Goal: Task Accomplishment & Management: Complete application form

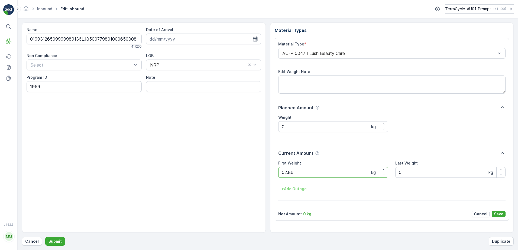
click at [45, 237] on button "Submit" at bounding box center [55, 241] width 20 height 9
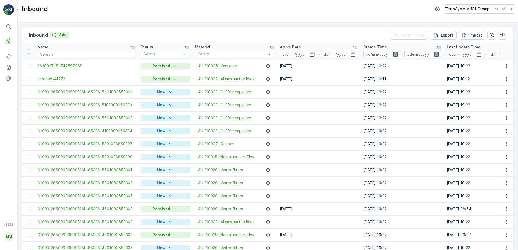
click at [63, 36] on p "Add" at bounding box center [63, 34] width 8 height 5
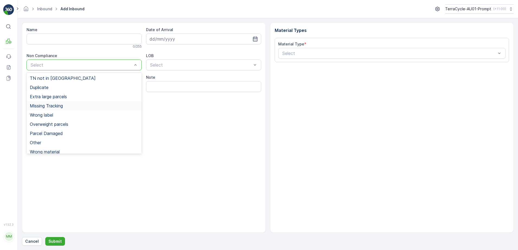
click at [42, 107] on span "Missing Tracking" at bounding box center [46, 106] width 33 height 5
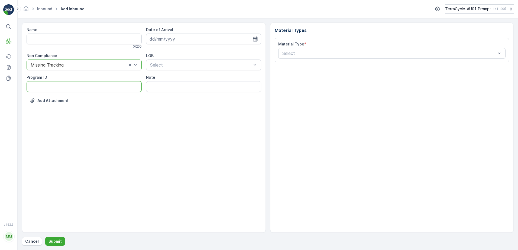
click at [31, 83] on ID "Program ID" at bounding box center [84, 86] width 115 height 11
type ID "1356"
click at [177, 41] on input at bounding box center [203, 39] width 115 height 11
click at [195, 96] on div "16" at bounding box center [194, 95] width 9 height 9
type input "[DATE]"
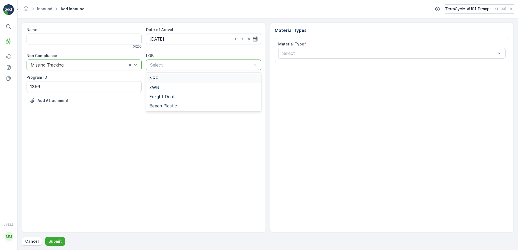
click at [194, 77] on div "NRP" at bounding box center [203, 78] width 109 height 5
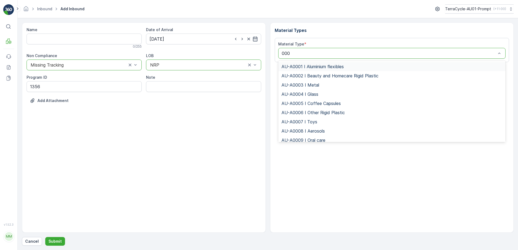
type input "0008"
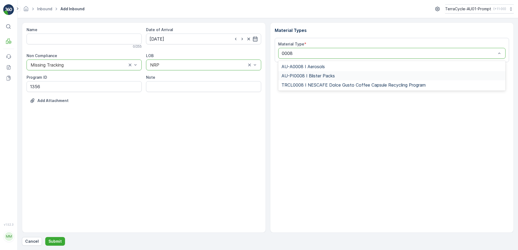
click at [327, 78] on span "AU-PI0008 I Blister Packs" at bounding box center [308, 75] width 53 height 5
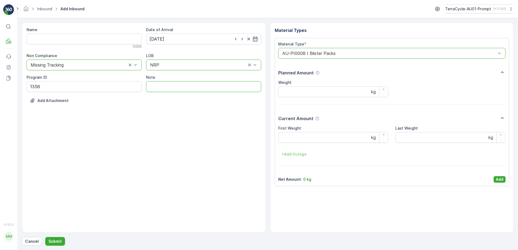
click at [184, 89] on input "Note" at bounding box center [203, 86] width 115 height 11
type input "PHOTO ATTACHED IN MEDIA FILE"
click at [289, 137] on Weight "First Weight" at bounding box center [333, 137] width 110 height 11
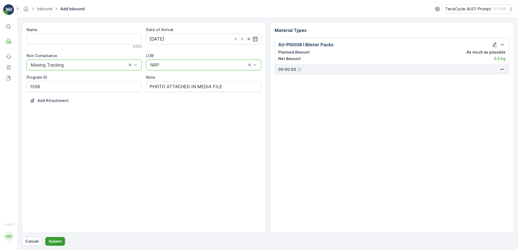
click at [53, 242] on p "Submit" at bounding box center [55, 241] width 13 height 5
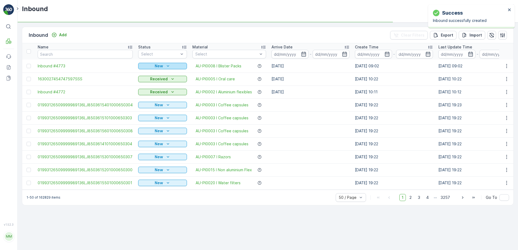
click at [162, 64] on div "New" at bounding box center [162, 65] width 44 height 5
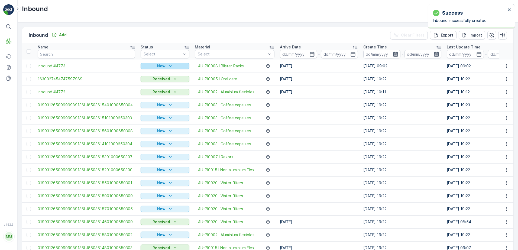
click at [160, 66] on p "New" at bounding box center [161, 65] width 8 height 5
click at [151, 81] on span "Scanned" at bounding box center [150, 81] width 16 height 5
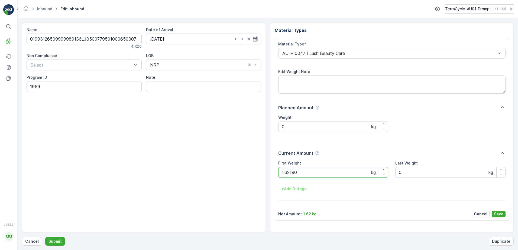
click at [45, 237] on button "Submit" at bounding box center [55, 241] width 20 height 9
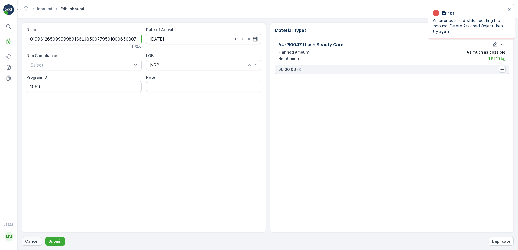
click at [25, 243] on button "Cancel" at bounding box center [32, 241] width 20 height 9
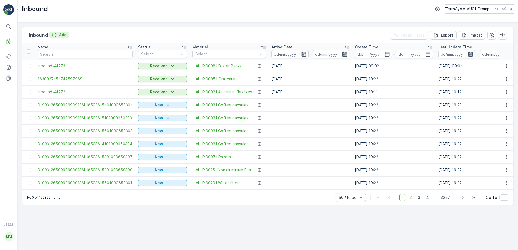
click at [63, 36] on p "Add" at bounding box center [63, 34] width 8 height 5
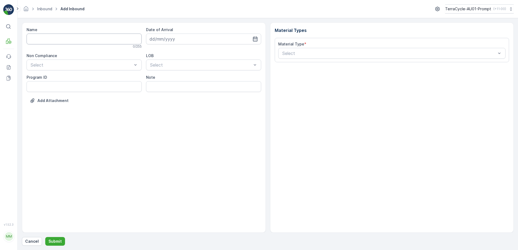
click at [55, 40] on input "Name" at bounding box center [84, 39] width 115 height 11
click at [45, 237] on button "Submit" at bounding box center [55, 241] width 20 height 9
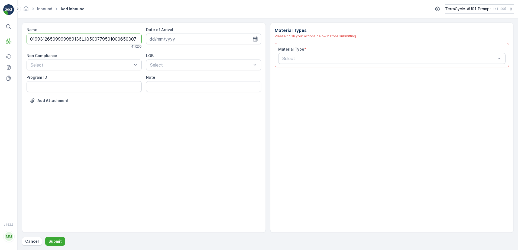
scroll to position [0, 1]
click at [132, 40] on input "01993126509999989136LJ8500779501000650307" at bounding box center [84, 39] width 115 height 11
type input "01993126509999989136LJ8500779501000650307A"
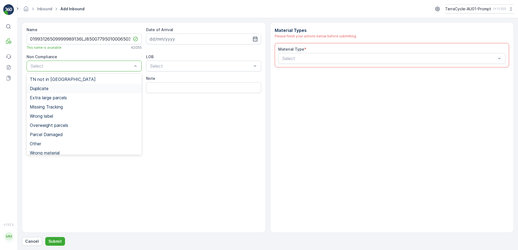
click at [56, 88] on div "Duplicate" at bounding box center [84, 88] width 109 height 5
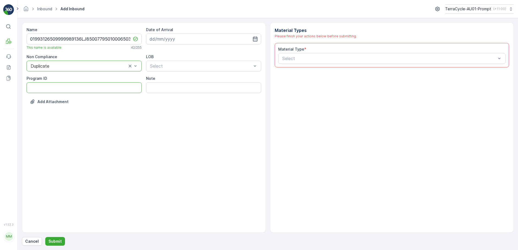
click at [48, 90] on ID "Program ID" at bounding box center [84, 87] width 115 height 11
type ID "1959"
click at [196, 39] on input at bounding box center [203, 39] width 115 height 11
click at [193, 95] on div "16" at bounding box center [194, 95] width 9 height 9
type input "[DATE]"
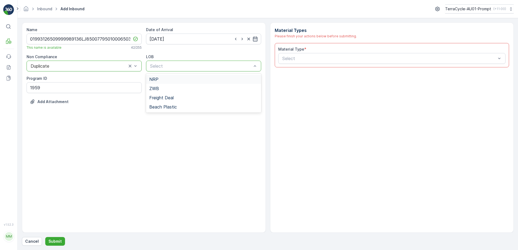
drag, startPoint x: 181, startPoint y: 81, endPoint x: 207, endPoint y: 82, distance: 26.3
click at [182, 81] on div "NRP" at bounding box center [203, 79] width 109 height 5
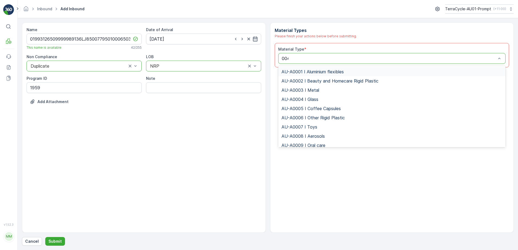
type input "0047"
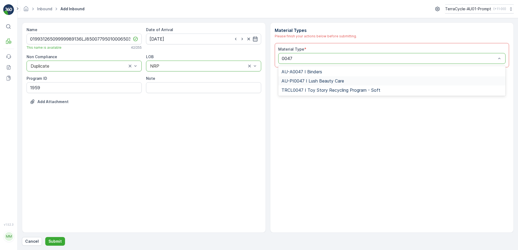
drag, startPoint x: 329, startPoint y: 81, endPoint x: 389, endPoint y: 113, distance: 68.3
click at [329, 81] on span "AU-PI0047 I Lush Beauty Care" at bounding box center [313, 81] width 63 height 5
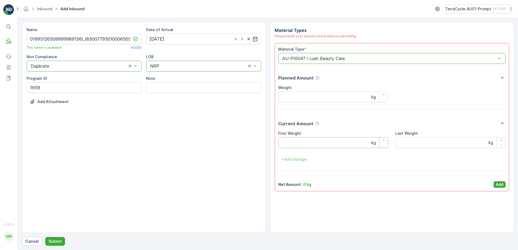
click at [310, 140] on Weight "First Weight" at bounding box center [333, 142] width 110 height 11
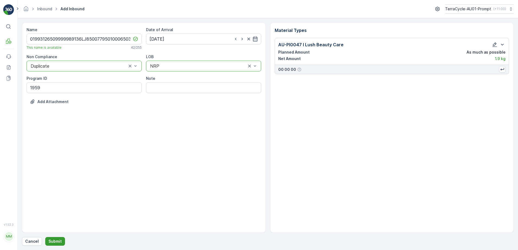
click at [52, 241] on p "Submit" at bounding box center [55, 241] width 13 height 5
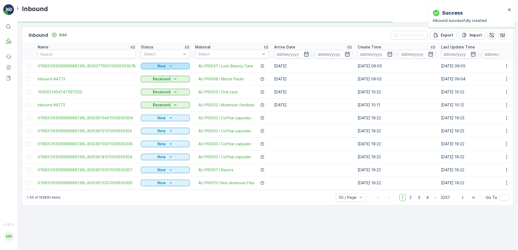
click at [172, 66] on div "New" at bounding box center [165, 65] width 44 height 5
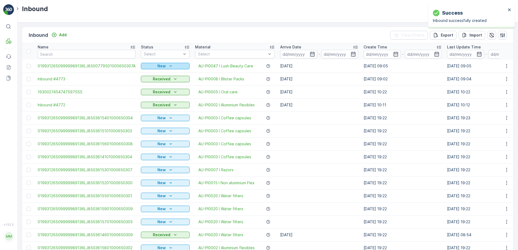
click at [169, 63] on button "New" at bounding box center [165, 66] width 49 height 7
click at [151, 81] on span "Scanned" at bounding box center [150, 81] width 16 height 5
click at [506, 63] on button "button" at bounding box center [507, 66] width 10 height 7
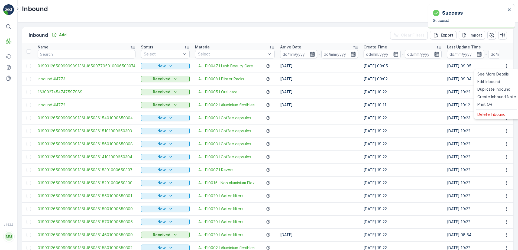
click at [491, 106] on td "[DATE] 10:12" at bounding box center [486, 105] width 83 height 13
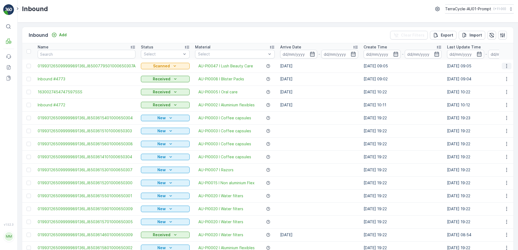
click at [506, 66] on icon "button" at bounding box center [506, 66] width 1 height 4
click at [487, 104] on span "Print QR" at bounding box center [485, 104] width 15 height 5
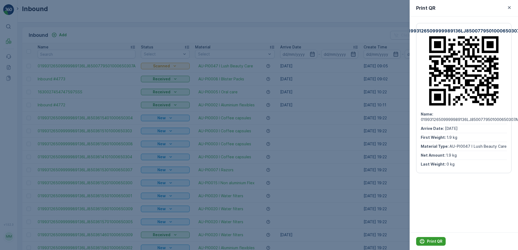
click at [434, 241] on p "Print QR" at bounding box center [434, 241] width 15 height 5
click at [508, 8] on icon "button" at bounding box center [509, 7] width 5 height 5
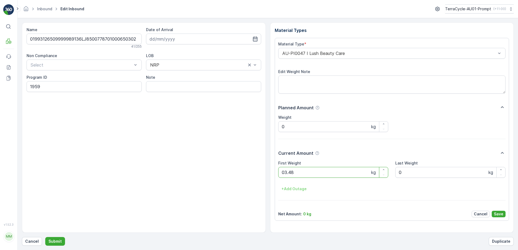
click at [45, 237] on button "Submit" at bounding box center [55, 241] width 20 height 9
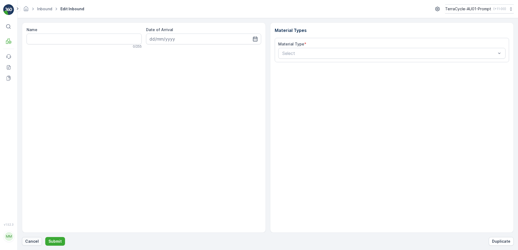
click at [26, 242] on p "Cancel" at bounding box center [32, 241] width 14 height 5
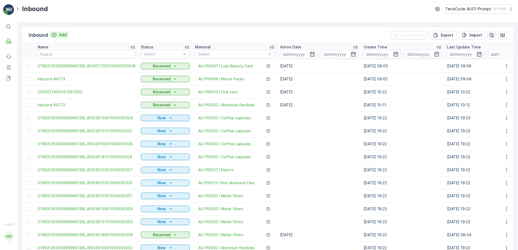
click at [64, 36] on p "Add" at bounding box center [63, 34] width 8 height 5
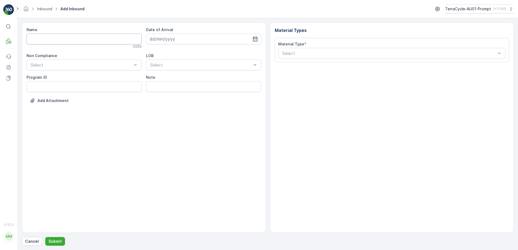
click at [58, 37] on input "Name" at bounding box center [84, 39] width 115 height 11
type input "01993126509999989136LJ8503624301000650305"
click at [45, 237] on button "Submit" at bounding box center [55, 241] width 20 height 9
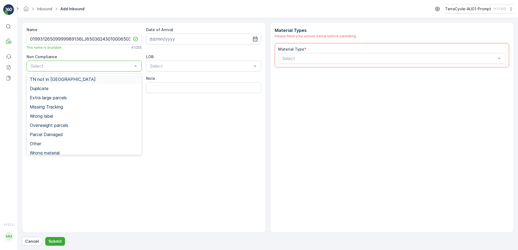
click at [67, 82] on div "TN not in [GEOGRAPHIC_DATA]" at bounding box center [84, 79] width 115 height 9
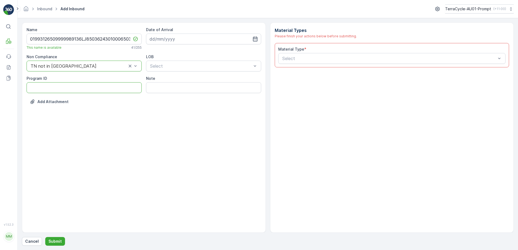
click at [46, 88] on ID "Program ID" at bounding box center [84, 87] width 115 height 11
type ID "2269"
click at [210, 35] on input at bounding box center [203, 39] width 115 height 11
drag, startPoint x: 193, startPoint y: 95, endPoint x: 195, endPoint y: 68, distance: 26.9
click at [193, 94] on div "16" at bounding box center [194, 95] width 9 height 9
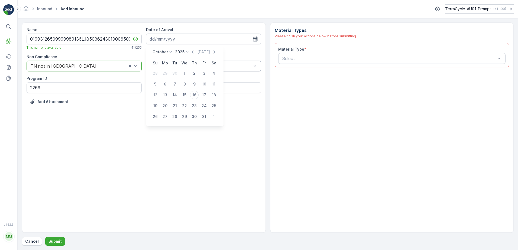
type input "[DATE]"
click at [169, 89] on div "ZWB" at bounding box center [203, 88] width 109 height 5
click at [172, 68] on div at bounding box center [198, 66] width 97 height 5
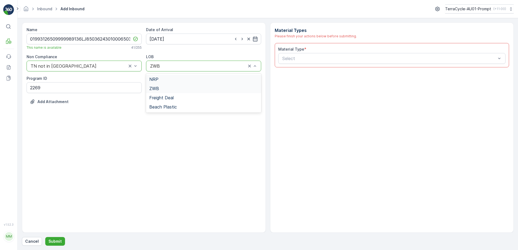
click at [170, 81] on div "NRP" at bounding box center [203, 79] width 109 height 5
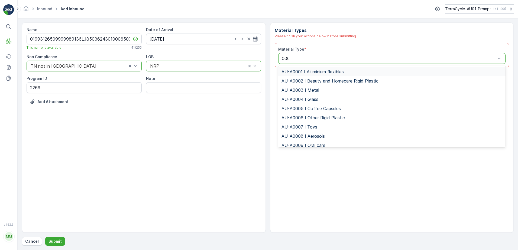
type input "0002"
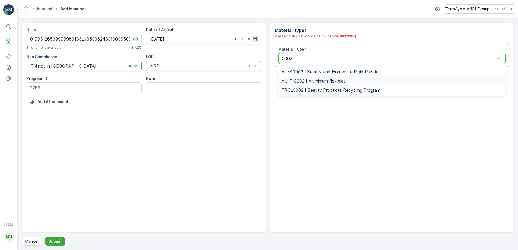
click at [329, 80] on span "AU-PI0002 I Aluminium flexibles" at bounding box center [314, 81] width 64 height 5
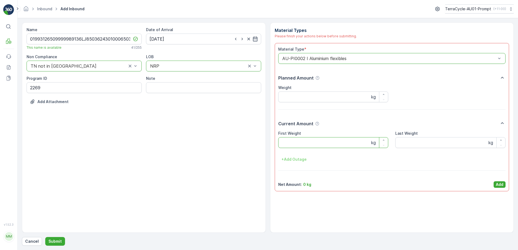
click at [312, 144] on Weight "First Weight" at bounding box center [333, 142] width 110 height 11
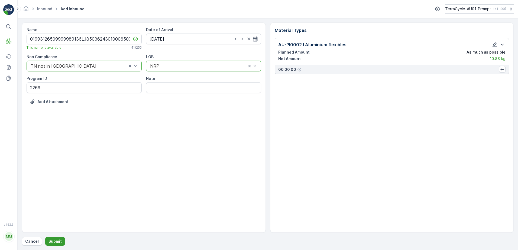
click at [53, 240] on p "Submit" at bounding box center [55, 241] width 13 height 5
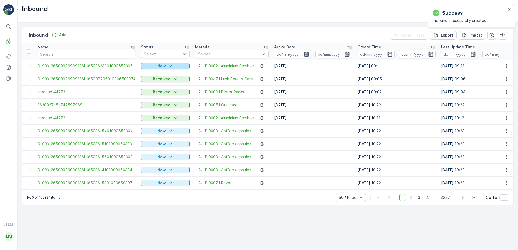
click at [162, 66] on p "New" at bounding box center [162, 65] width 8 height 5
click at [151, 83] on td "Received" at bounding box center [165, 79] width 54 height 13
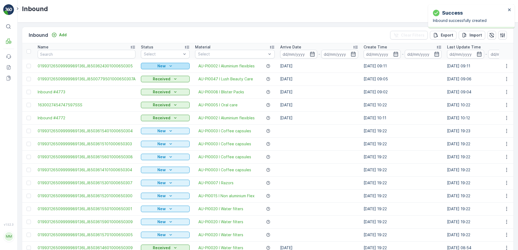
click at [171, 67] on icon "New" at bounding box center [170, 65] width 5 height 5
click at [154, 81] on span "Scanned" at bounding box center [150, 81] width 16 height 5
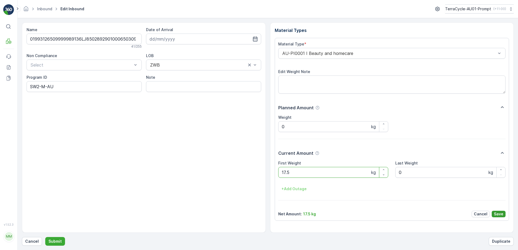
type Weight "17.5"
click at [502, 214] on p "Save" at bounding box center [498, 214] width 9 height 5
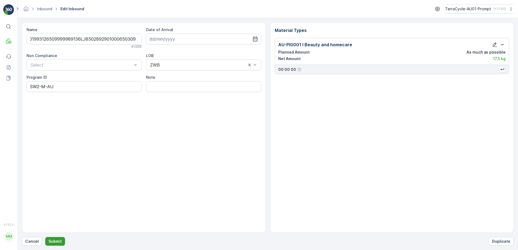
click at [59, 243] on p "Submit" at bounding box center [55, 241] width 13 height 5
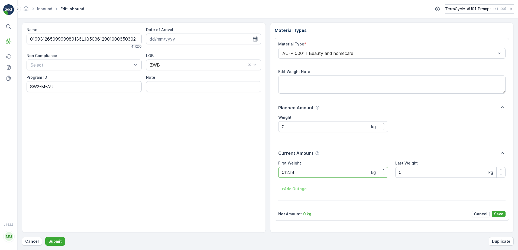
click at [45, 237] on button "Submit" at bounding box center [55, 241] width 20 height 9
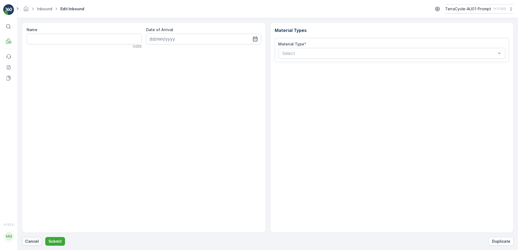
click at [31, 241] on p "Cancel" at bounding box center [32, 241] width 14 height 5
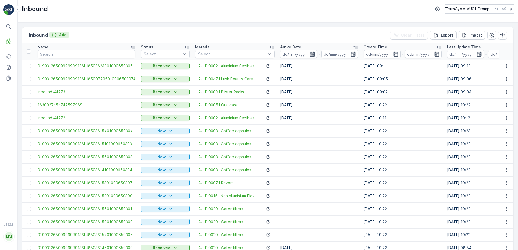
click at [67, 33] on button "Add" at bounding box center [59, 35] width 20 height 7
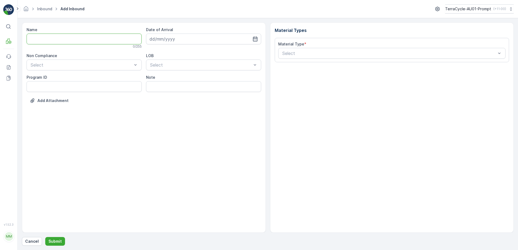
click at [56, 37] on input "Name" at bounding box center [84, 39] width 115 height 11
type input "019931265099999891ZX2001638201000650808"
click at [45, 237] on button "Submit" at bounding box center [55, 241] width 20 height 9
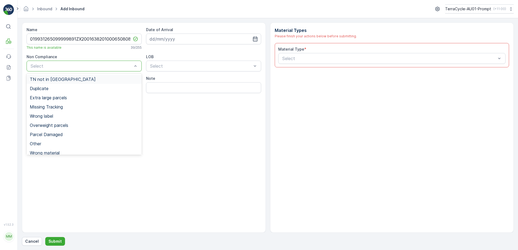
click at [58, 77] on span "TN not in [GEOGRAPHIC_DATA]" at bounding box center [63, 79] width 66 height 5
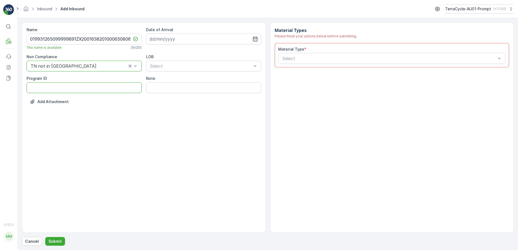
click at [42, 88] on ID "Program ID" at bounding box center [84, 87] width 115 height 11
type ID "CS58-M-AU"
click at [174, 38] on input at bounding box center [203, 39] width 115 height 11
click at [197, 95] on div "16" at bounding box center [194, 95] width 9 height 9
type input "[DATE]"
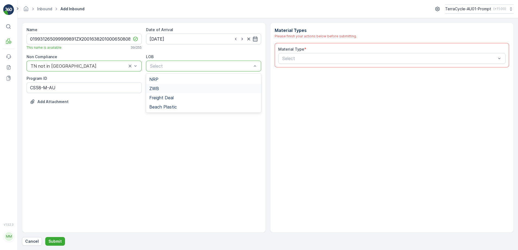
click at [181, 87] on div "ZWB" at bounding box center [203, 88] width 109 height 5
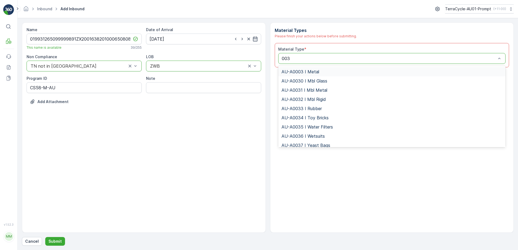
type input "0038"
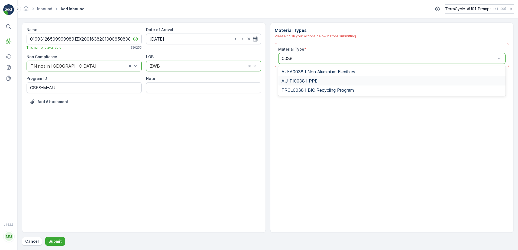
click at [314, 79] on span "AU-PI0038 I PPE" at bounding box center [300, 81] width 36 height 5
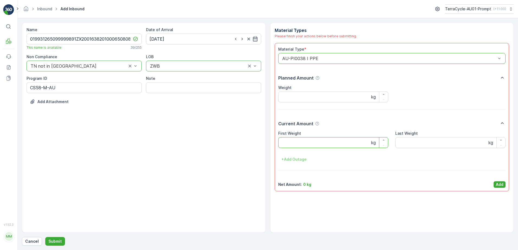
click at [291, 146] on Weight "First Weight" at bounding box center [333, 142] width 110 height 11
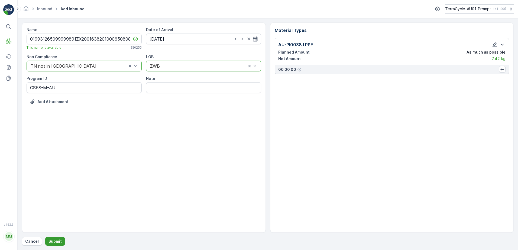
click at [54, 239] on p "Submit" at bounding box center [55, 241] width 13 height 5
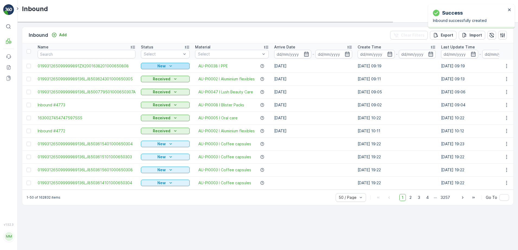
click at [164, 66] on div "New" at bounding box center [165, 65] width 44 height 5
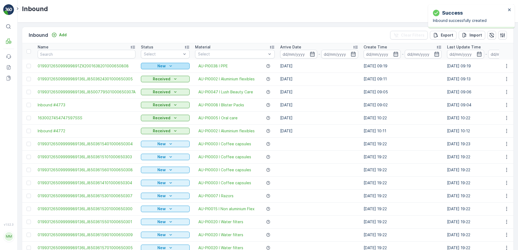
click at [164, 66] on div "New" at bounding box center [165, 65] width 44 height 5
drag, startPoint x: 143, startPoint y: 81, endPoint x: 175, endPoint y: 59, distance: 38.8
click at [143, 81] on span "Scanned" at bounding box center [150, 81] width 16 height 5
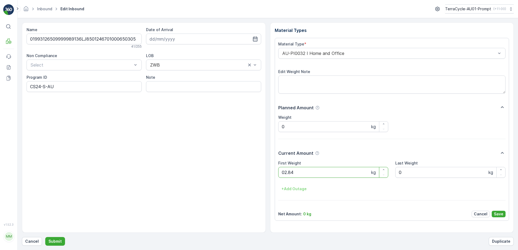
click at [45, 237] on button "Submit" at bounding box center [55, 241] width 20 height 9
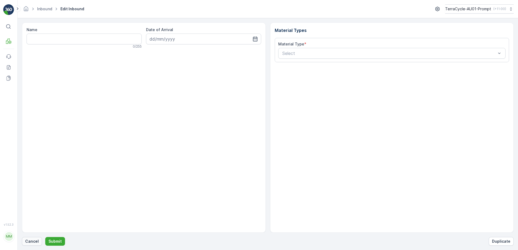
click at [37, 239] on p "Cancel" at bounding box center [32, 241] width 14 height 5
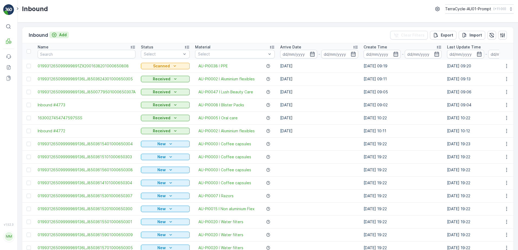
click at [62, 35] on p "Add" at bounding box center [63, 34] width 8 height 5
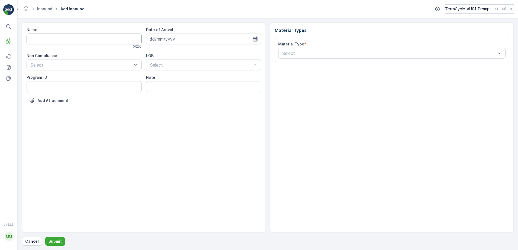
click at [63, 38] on input "Name" at bounding box center [84, 39] width 115 height 11
type input "01993126509999989136LJ8503619701000650301"
click at [45, 237] on button "Submit" at bounding box center [55, 241] width 20 height 9
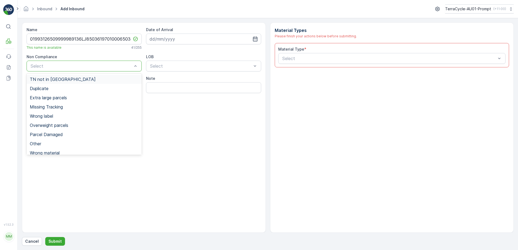
click at [50, 82] on span "TN not in [GEOGRAPHIC_DATA]" at bounding box center [63, 79] width 66 height 5
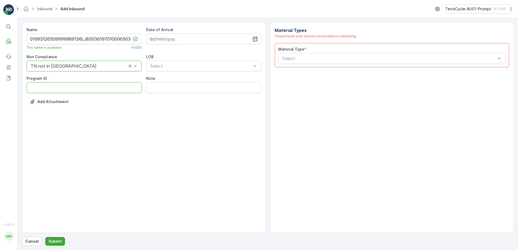
click at [47, 86] on ID "Program ID" at bounding box center [84, 87] width 115 height 11
type ID "1219"
click at [202, 41] on input at bounding box center [203, 39] width 115 height 11
click at [196, 97] on div "16" at bounding box center [194, 95] width 9 height 9
type input "[DATE]"
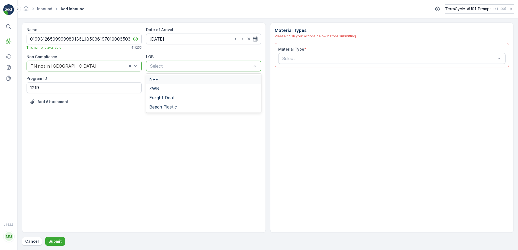
click at [185, 79] on div "NRP" at bounding box center [203, 79] width 109 height 5
click at [300, 55] on div "Select" at bounding box center [392, 58] width 228 height 11
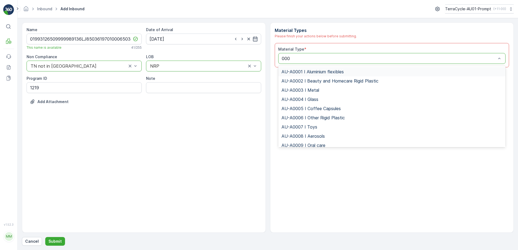
type input "0002"
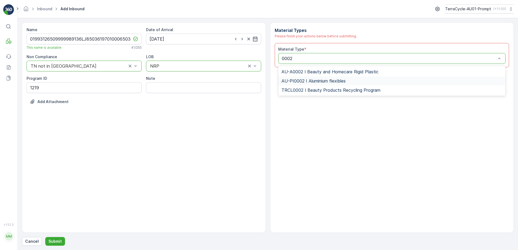
click at [335, 82] on span "AU-PI0002 I Aluminium flexibles" at bounding box center [314, 81] width 64 height 5
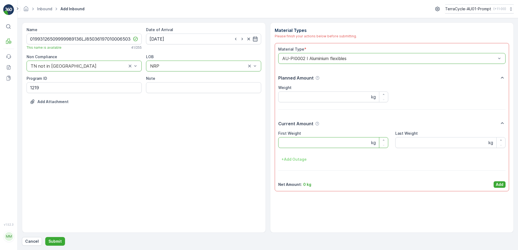
click at [325, 141] on Weight "First Weight" at bounding box center [333, 142] width 110 height 11
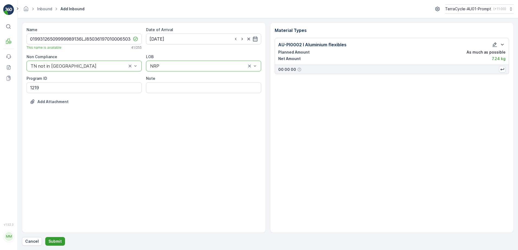
click at [54, 238] on button "Submit" at bounding box center [55, 241] width 20 height 9
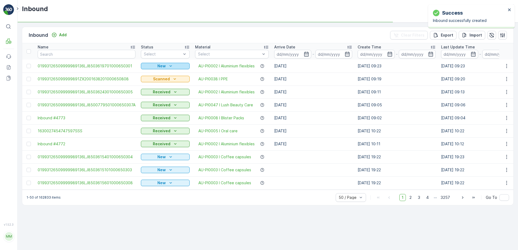
click at [168, 66] on icon "New" at bounding box center [170, 65] width 5 height 5
click at [148, 85] on td "Scanned" at bounding box center [165, 79] width 54 height 13
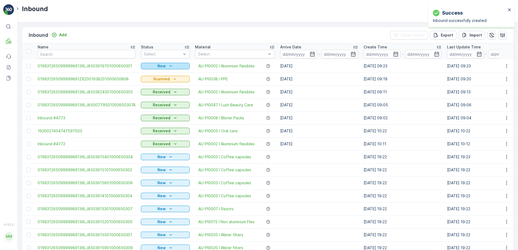
click at [168, 67] on icon "New" at bounding box center [170, 65] width 5 height 5
click at [150, 80] on span "Scanned" at bounding box center [150, 81] width 16 height 5
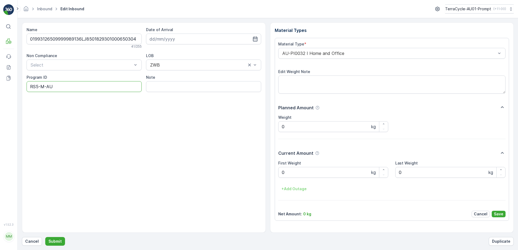
click at [33, 86] on ID "RS5-M-AU" at bounding box center [84, 86] width 115 height 11
click at [40, 87] on ID "CS5-M-AU" at bounding box center [84, 86] width 115 height 11
type ID "CS58-M-AU"
click at [278, 52] on div "AU-PI0032 I Home and Office" at bounding box center [392, 53] width 228 height 11
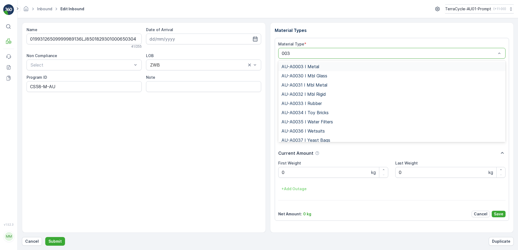
type input "0038"
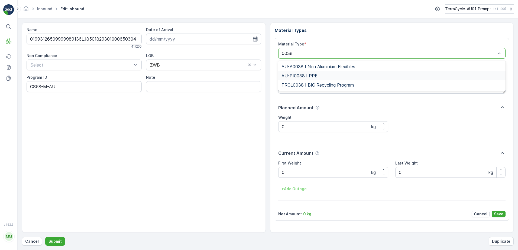
click at [323, 74] on div "AU-PI0038 I PPE" at bounding box center [392, 75] width 221 height 5
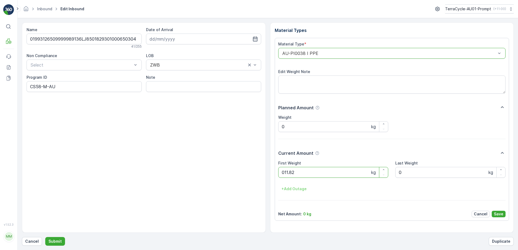
click at [45, 237] on button "Submit" at bounding box center [55, 241] width 20 height 9
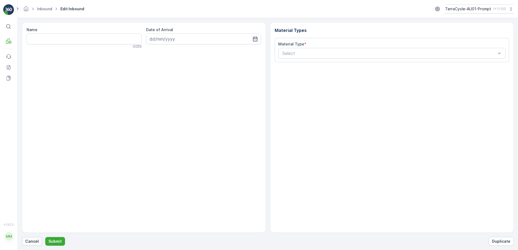
click at [32, 241] on p "Cancel" at bounding box center [32, 241] width 14 height 5
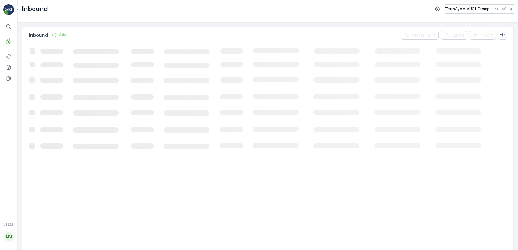
click at [60, 35] on p "Add" at bounding box center [63, 34] width 8 height 5
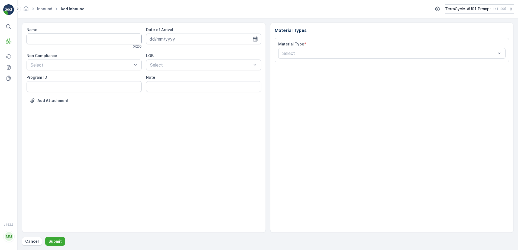
click at [55, 39] on input "Name" at bounding box center [84, 39] width 115 height 11
type input "01993126509999989136LJ8502554701000650308"
click at [45, 237] on button "Submit" at bounding box center [55, 241] width 20 height 9
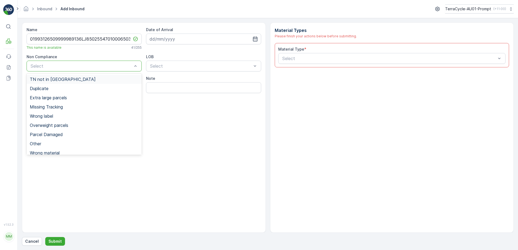
click at [63, 81] on span "TN not in [GEOGRAPHIC_DATA]" at bounding box center [63, 79] width 66 height 5
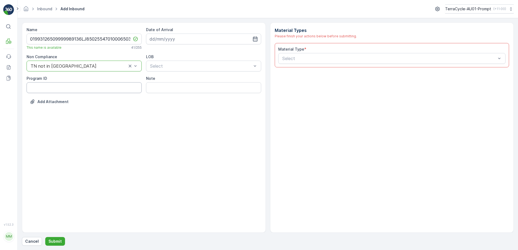
click at [50, 88] on ID "Program ID" at bounding box center [84, 87] width 115 height 11
type ID "CS178-M"
click at [212, 39] on input at bounding box center [203, 39] width 115 height 11
click at [194, 97] on div "16" at bounding box center [194, 95] width 9 height 9
type input "[DATE]"
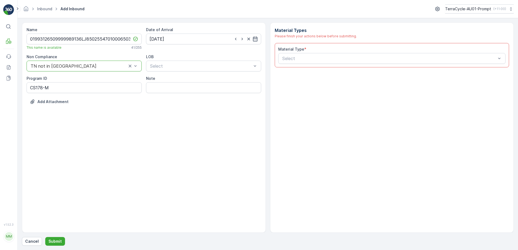
click at [193, 60] on div "LOB Select" at bounding box center [203, 62] width 115 height 17
click at [173, 86] on div "ZWB" at bounding box center [203, 88] width 109 height 5
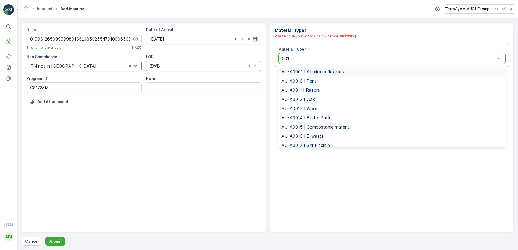
type input "0015"
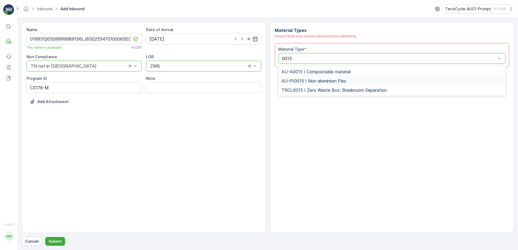
click at [329, 81] on span "AU-PI0015 I Non aluminium Flex" at bounding box center [314, 81] width 65 height 5
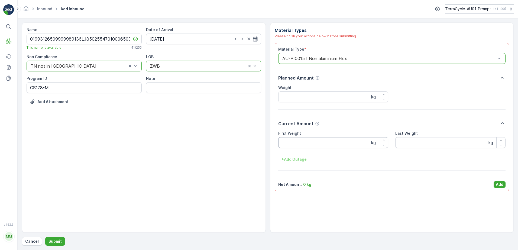
click at [323, 142] on Weight "First Weight" at bounding box center [333, 142] width 110 height 11
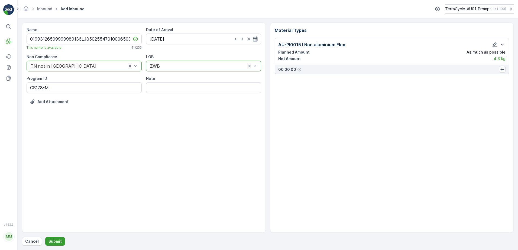
click at [53, 243] on p "Submit" at bounding box center [55, 241] width 13 height 5
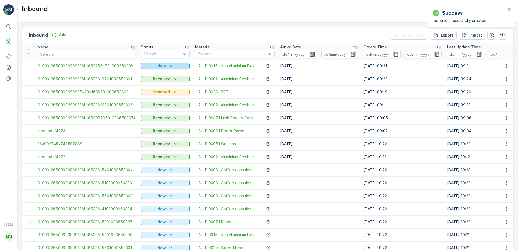
click at [168, 67] on icon "New" at bounding box center [170, 65] width 5 height 5
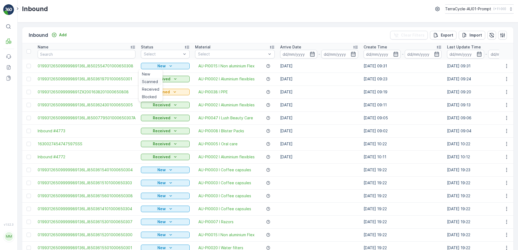
click at [156, 80] on span "Scanned" at bounding box center [150, 81] width 16 height 5
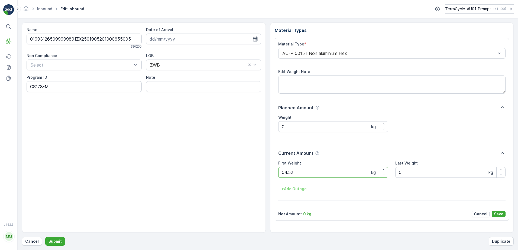
click at [45, 237] on button "Submit" at bounding box center [55, 241] width 20 height 9
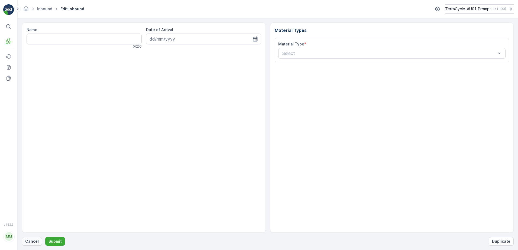
click at [35, 243] on p "Cancel" at bounding box center [32, 241] width 14 height 5
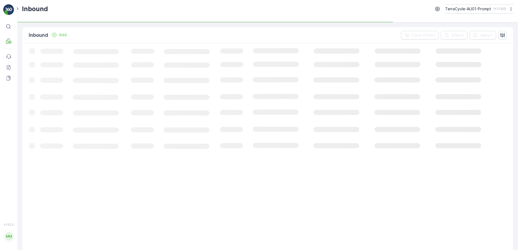
click at [64, 35] on p "Add" at bounding box center [63, 34] width 8 height 5
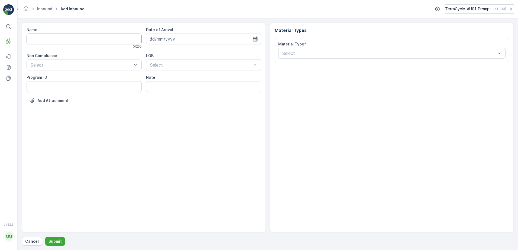
click at [59, 37] on input "Name" at bounding box center [84, 39] width 115 height 11
type input "01993126509999989136LJ8502039401000650303"
click at [45, 237] on button "Submit" at bounding box center [55, 241] width 20 height 9
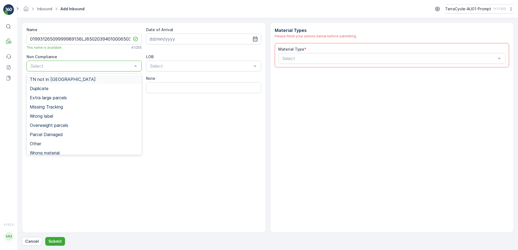
click at [64, 83] on div "TN not in [GEOGRAPHIC_DATA]" at bounding box center [84, 79] width 115 height 9
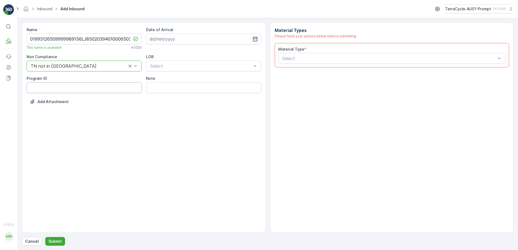
click at [43, 89] on ID "Program ID" at bounding box center [84, 87] width 115 height 11
type ID "CS24-M"
click at [217, 41] on input at bounding box center [203, 39] width 115 height 11
click at [193, 96] on div "16" at bounding box center [194, 95] width 9 height 9
type input "[DATE]"
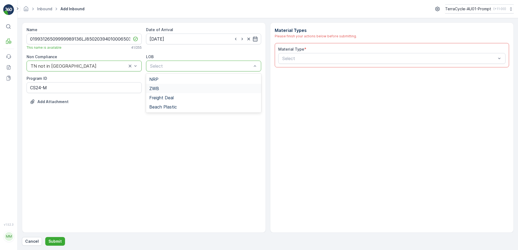
click at [172, 86] on div "ZWB" at bounding box center [203, 88] width 115 height 9
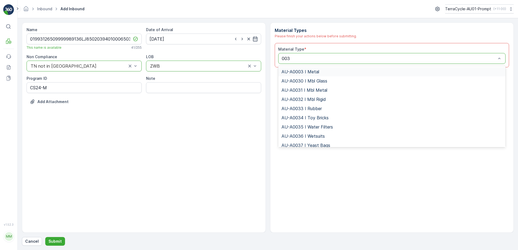
type input "0032"
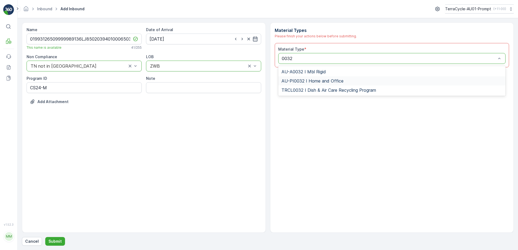
click at [302, 79] on span "AU-PI0032 I Home and Office" at bounding box center [313, 81] width 62 height 5
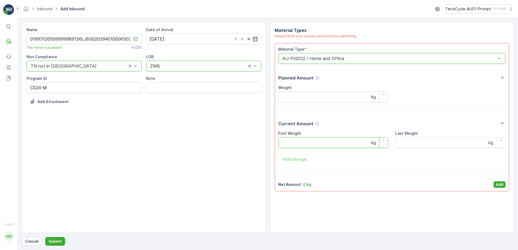
click at [289, 142] on Weight "First Weight" at bounding box center [333, 142] width 110 height 11
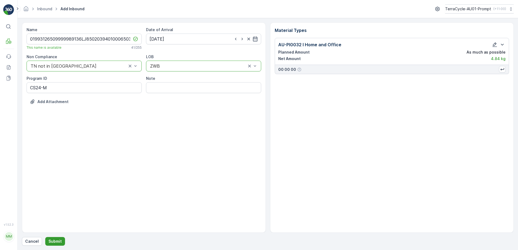
click at [57, 242] on p "Submit" at bounding box center [55, 241] width 13 height 5
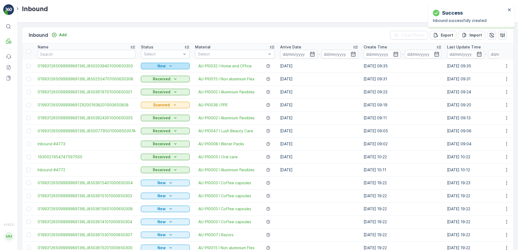
drag, startPoint x: 160, startPoint y: 68, endPoint x: 161, endPoint y: 65, distance: 3.0
click at [161, 65] on p "New" at bounding box center [162, 65] width 8 height 5
drag, startPoint x: 150, startPoint y: 82, endPoint x: 178, endPoint y: 45, distance: 46.2
click at [152, 80] on span "Scanned" at bounding box center [150, 81] width 16 height 5
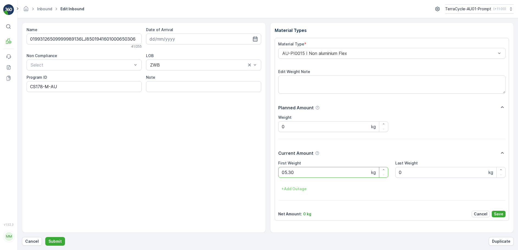
click at [45, 237] on button "Submit" at bounding box center [55, 241] width 20 height 9
type Weight "19.0"
click at [499, 214] on p "Save" at bounding box center [498, 214] width 9 height 5
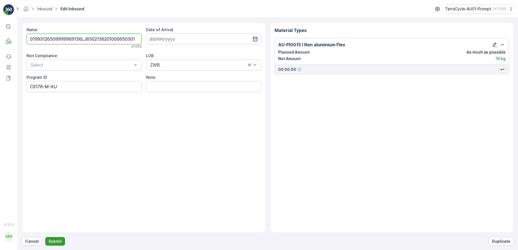
click at [53, 240] on p "Submit" at bounding box center [55, 241] width 13 height 5
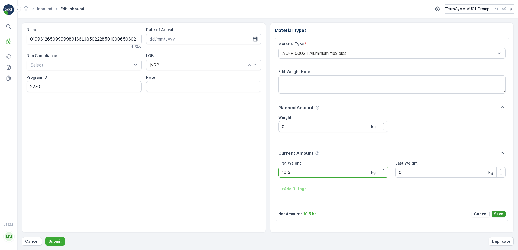
type Weight "10.5"
click at [500, 214] on p "Save" at bounding box center [498, 214] width 9 height 5
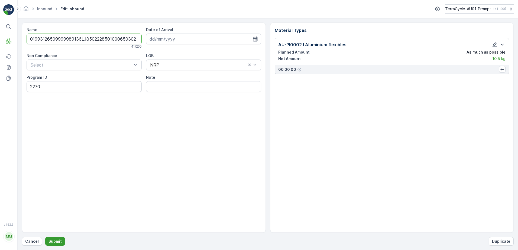
click at [54, 240] on p "Submit" at bounding box center [55, 241] width 13 height 5
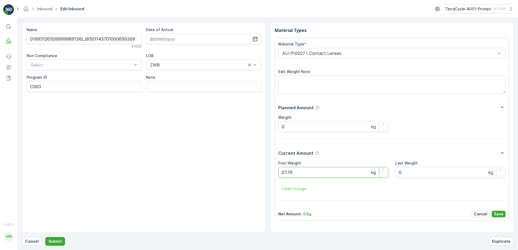
click at [45, 237] on button "Submit" at bounding box center [55, 241] width 20 height 9
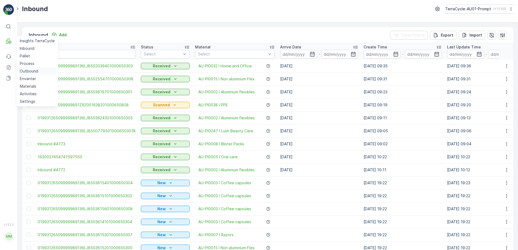
click at [24, 73] on p "Outbound" at bounding box center [29, 71] width 18 height 5
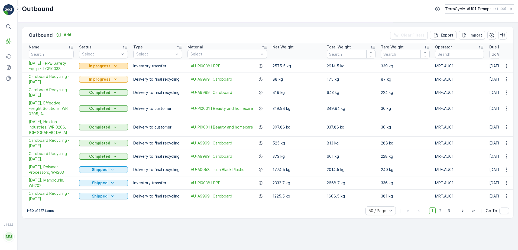
click at [112, 65] on div "In progress" at bounding box center [103, 65] width 44 height 5
click at [94, 88] on span "Completed" at bounding box center [92, 89] width 20 height 5
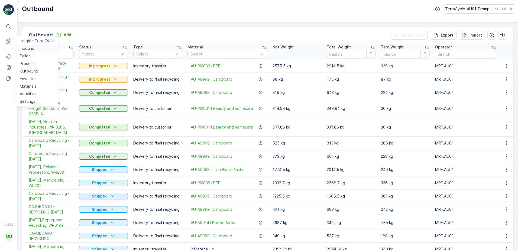
click at [26, 48] on p "Inbound" at bounding box center [27, 48] width 15 height 5
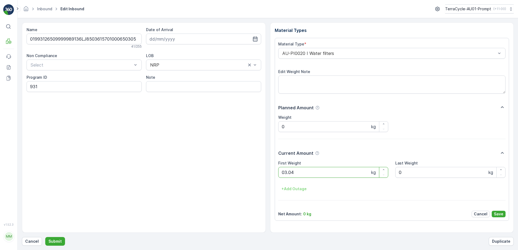
click at [45, 237] on button "Submit" at bounding box center [55, 241] width 20 height 9
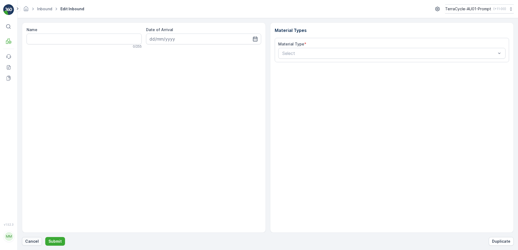
click at [27, 244] on p "Cancel" at bounding box center [32, 241] width 14 height 5
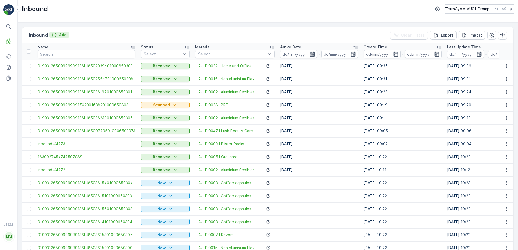
click at [62, 36] on p "Add" at bounding box center [63, 34] width 8 height 5
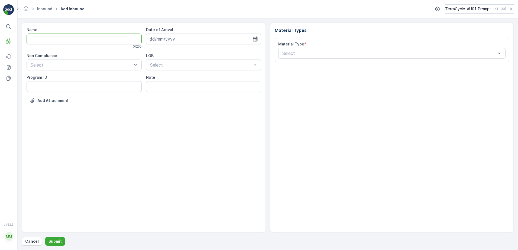
click at [62, 37] on input "Name" at bounding box center [84, 39] width 115 height 11
type input "01993126509999989136LJ8503625301000650304"
click at [45, 237] on button "Submit" at bounding box center [55, 241] width 20 height 9
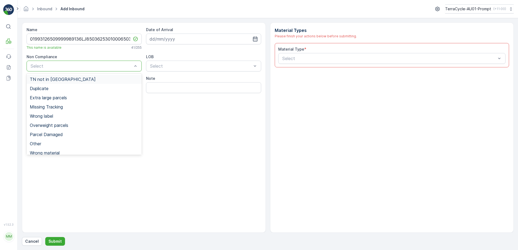
click at [55, 79] on span "TN not in [GEOGRAPHIC_DATA]" at bounding box center [63, 79] width 66 height 5
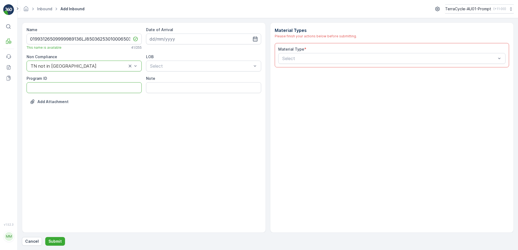
click at [41, 85] on ID "Program ID" at bounding box center [84, 87] width 115 height 11
type ID "931"
click at [180, 40] on input at bounding box center [203, 39] width 115 height 11
click at [194, 95] on div "16" at bounding box center [194, 95] width 9 height 9
type input "[DATE]"
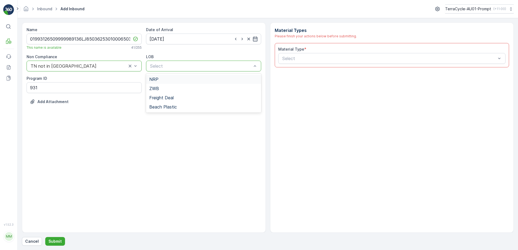
click at [184, 78] on div "NRP" at bounding box center [203, 79] width 109 height 5
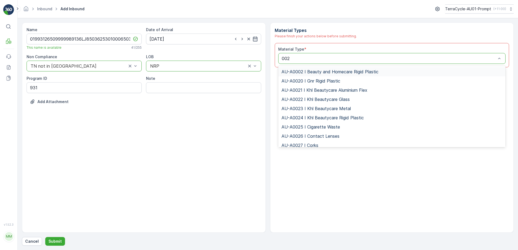
type input "0020"
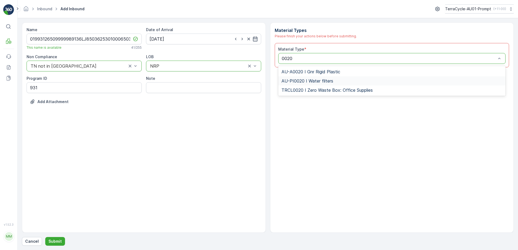
click at [318, 82] on span "AU-PI0020 I Water filters" at bounding box center [308, 81] width 52 height 5
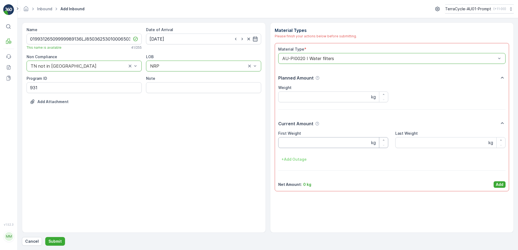
click at [309, 144] on Weight "First Weight" at bounding box center [333, 142] width 110 height 11
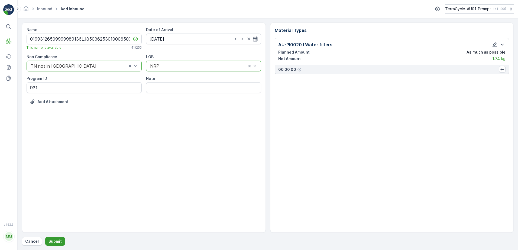
click at [54, 242] on p "Submit" at bounding box center [55, 241] width 13 height 5
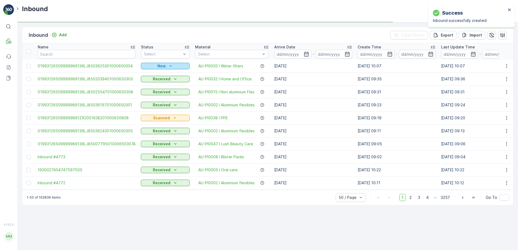
click at [154, 68] on div "New" at bounding box center [165, 65] width 44 height 5
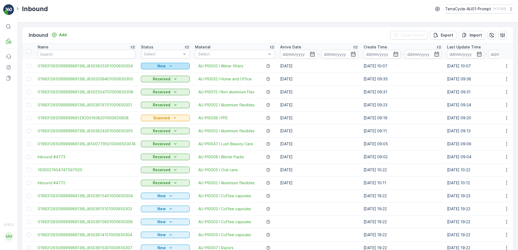
click at [162, 67] on p "New" at bounding box center [162, 65] width 8 height 5
click at [155, 83] on span "Scanned" at bounding box center [150, 81] width 16 height 5
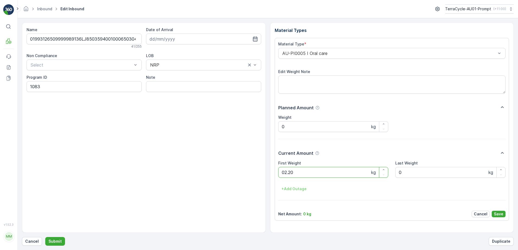
click at [45, 237] on button "Submit" at bounding box center [55, 241] width 20 height 9
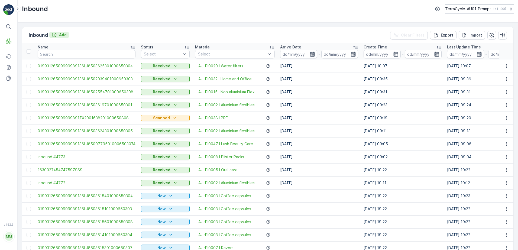
click at [61, 33] on p "Add" at bounding box center [63, 34] width 8 height 5
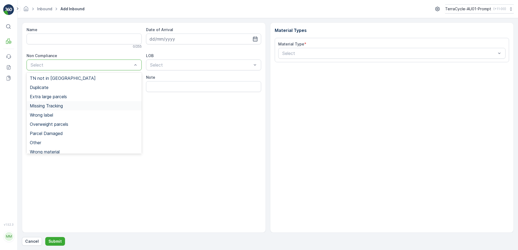
click at [38, 105] on span "Missing Tracking" at bounding box center [46, 106] width 33 height 5
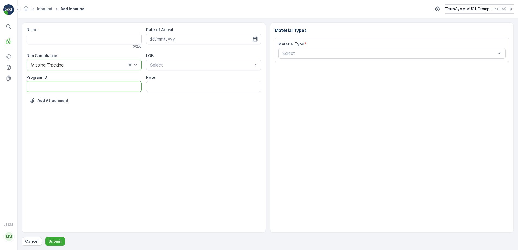
click at [32, 86] on ID "Program ID" at bounding box center [84, 86] width 115 height 11
type ID "1356"
click at [175, 39] on input at bounding box center [203, 39] width 115 height 11
click at [196, 97] on div "16" at bounding box center [194, 95] width 9 height 9
type input "[DATE]"
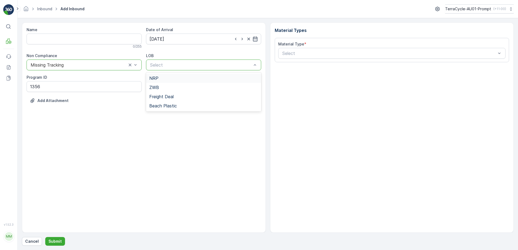
click at [178, 79] on div "NRP" at bounding box center [203, 78] width 109 height 5
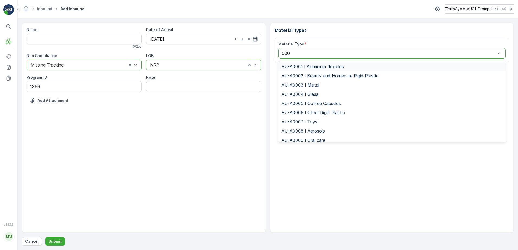
type input "0008"
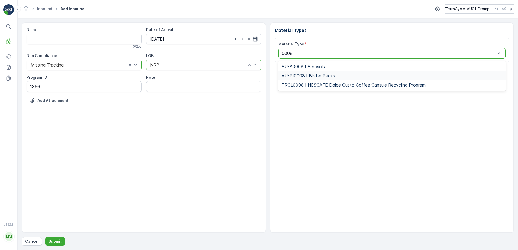
click at [321, 76] on span "AU-PI0008 I Blister Packs" at bounding box center [308, 75] width 53 height 5
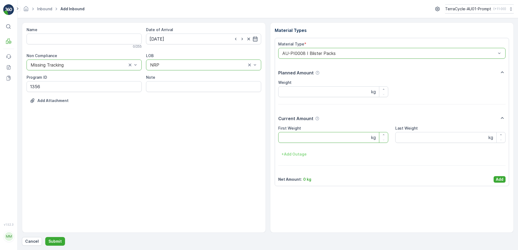
click at [307, 140] on Weight "First Weight" at bounding box center [333, 137] width 110 height 11
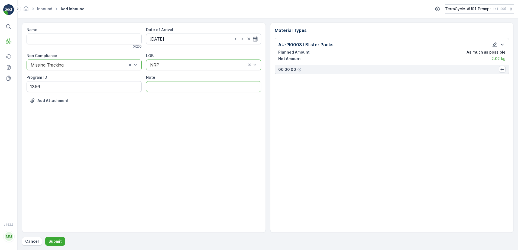
click at [164, 86] on input "Note" at bounding box center [203, 86] width 115 height 11
type input "PHOTO ATTACHED IN MEDIA FILE"
click at [58, 240] on p "Submit" at bounding box center [55, 241] width 13 height 5
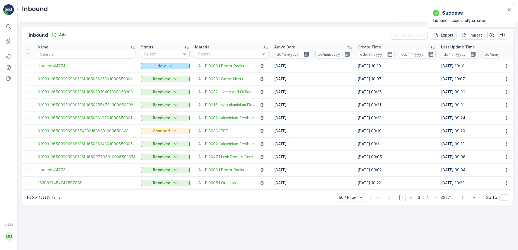
click at [163, 66] on p "New" at bounding box center [162, 65] width 8 height 5
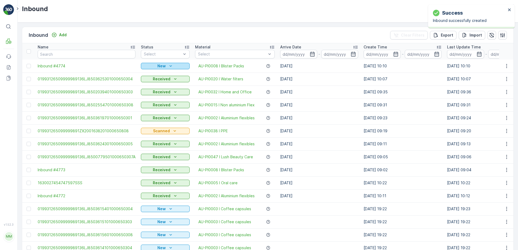
click at [168, 67] on icon "New" at bounding box center [170, 65] width 5 height 5
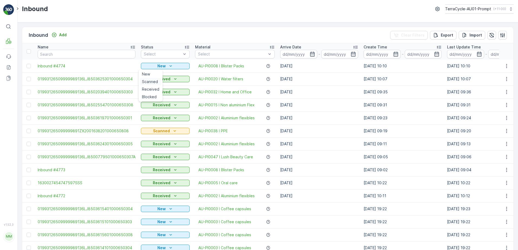
click at [153, 82] on span "Scanned" at bounding box center [150, 81] width 16 height 5
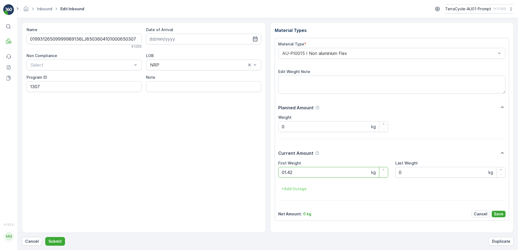
click at [45, 237] on button "Submit" at bounding box center [55, 241] width 20 height 9
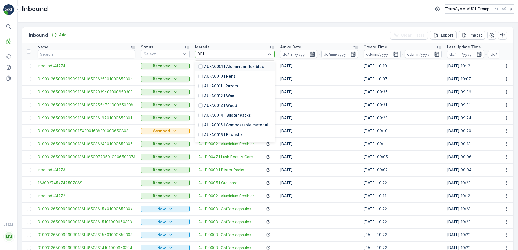
type input "0015"
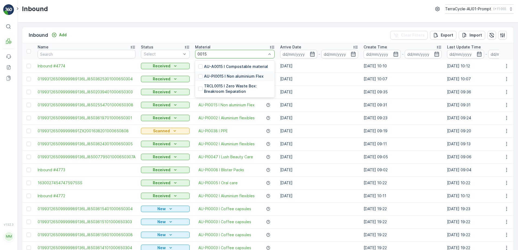
click at [231, 75] on p "AU-PI0015 I Non aluminium Flex" at bounding box center [234, 76] width 60 height 5
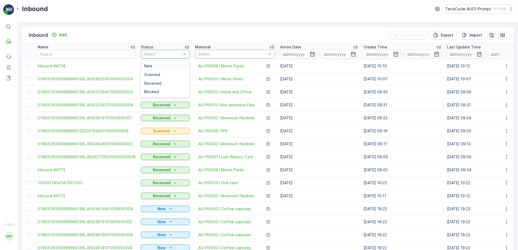
click at [158, 71] on td "Received" at bounding box center [165, 66] width 54 height 13
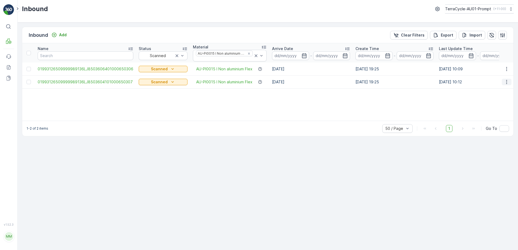
click at [508, 83] on icon "button" at bounding box center [506, 81] width 5 height 5
click at [494, 121] on div "Print QR" at bounding box center [497, 121] width 43 height 8
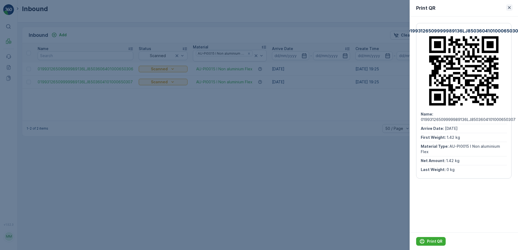
click at [510, 9] on icon "button" at bounding box center [509, 7] width 5 height 5
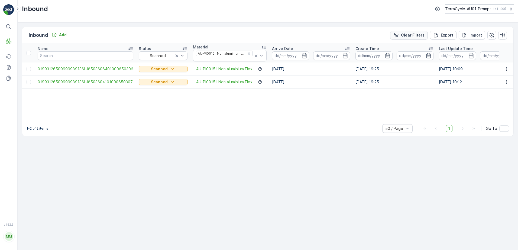
click at [413, 35] on p "Clear Filters" at bounding box center [413, 35] width 24 height 5
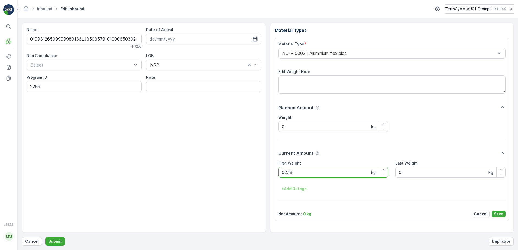
click at [45, 237] on button "Submit" at bounding box center [55, 241] width 20 height 9
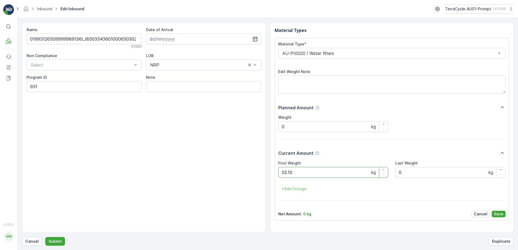
click at [45, 237] on button "Submit" at bounding box center [55, 241] width 20 height 9
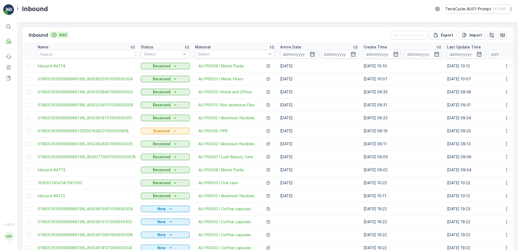
click at [62, 35] on p "Add" at bounding box center [63, 34] width 8 height 5
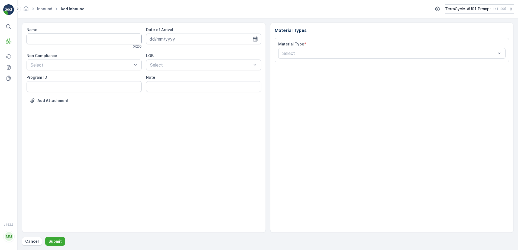
click at [60, 37] on input "Name" at bounding box center [84, 39] width 115 height 11
click at [45, 237] on button "Submit" at bounding box center [55, 241] width 20 height 9
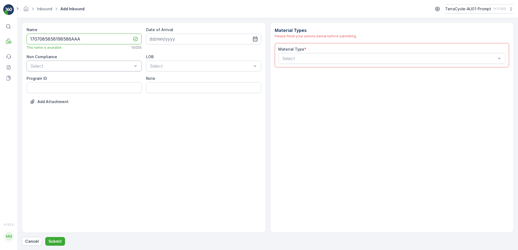
type input "1707085858198586AAA"
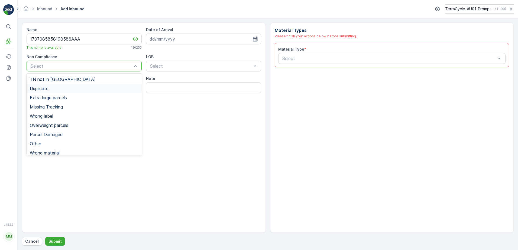
click at [54, 88] on div "Duplicate" at bounding box center [84, 88] width 109 height 5
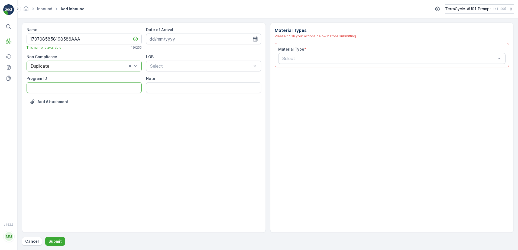
click at [38, 89] on ID "Program ID" at bounding box center [84, 87] width 115 height 11
type ID "1219"
click at [195, 36] on input at bounding box center [203, 39] width 115 height 11
click at [195, 96] on div "16" at bounding box center [194, 95] width 9 height 9
type input "[DATE]"
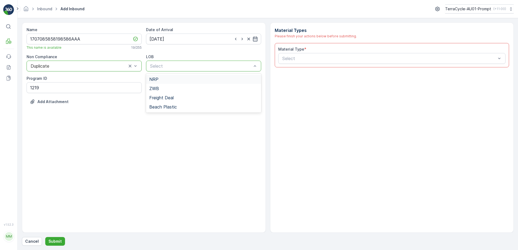
click at [176, 81] on div "NRP" at bounding box center [203, 79] width 109 height 5
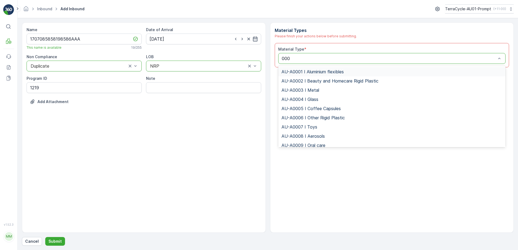
type input "0002"
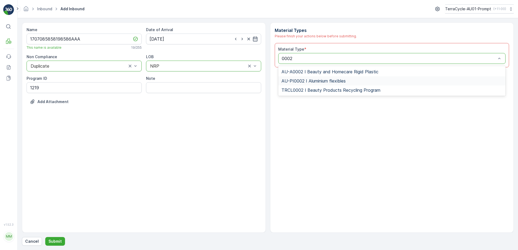
click at [316, 81] on span "AU-PI0002 I Aluminium flexibles" at bounding box center [314, 81] width 64 height 5
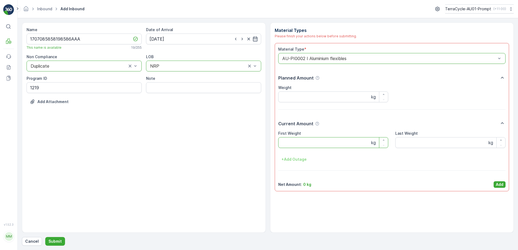
click at [306, 148] on Weight "First Weight" at bounding box center [333, 142] width 110 height 11
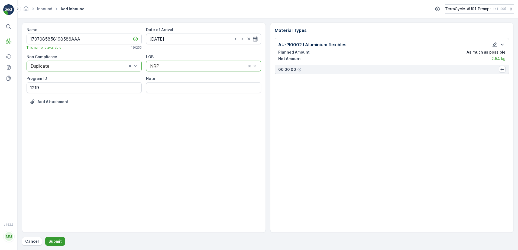
click at [56, 239] on button "Submit" at bounding box center [55, 241] width 20 height 9
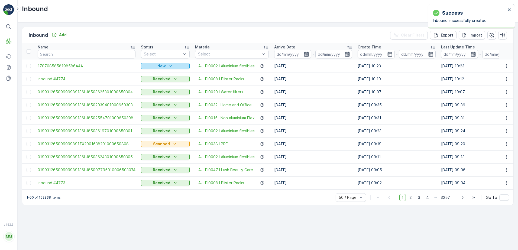
click at [168, 65] on icon "New" at bounding box center [170, 65] width 5 height 5
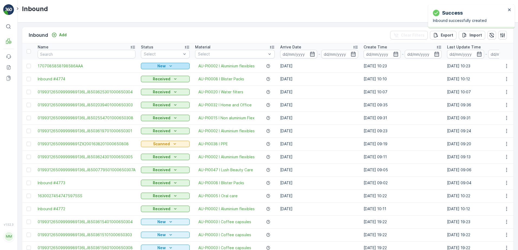
click at [162, 67] on p "New" at bounding box center [162, 65] width 8 height 5
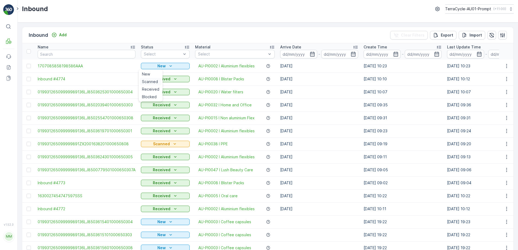
click at [150, 82] on span "Scanned" at bounding box center [150, 81] width 16 height 5
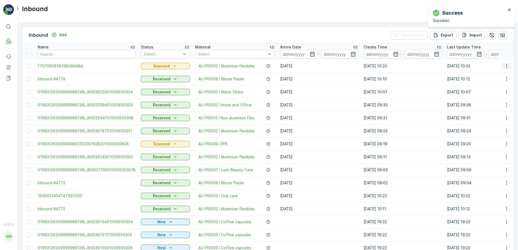
click at [506, 68] on icon "button" at bounding box center [506, 65] width 5 height 5
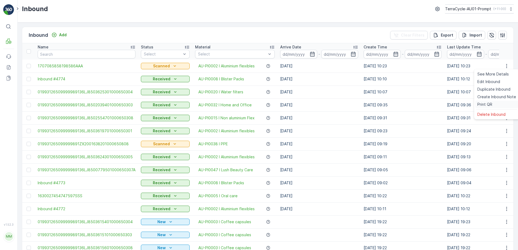
click at [487, 104] on span "Print QR" at bounding box center [485, 104] width 15 height 5
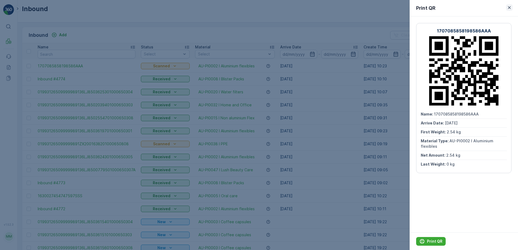
click at [509, 7] on icon "button" at bounding box center [509, 7] width 3 height 3
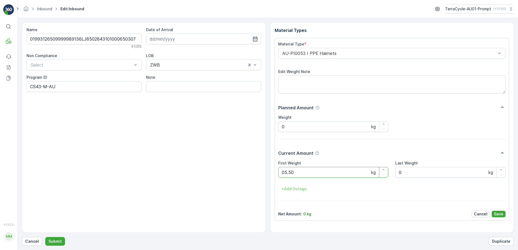
click at [45, 237] on button "Submit" at bounding box center [55, 241] width 20 height 9
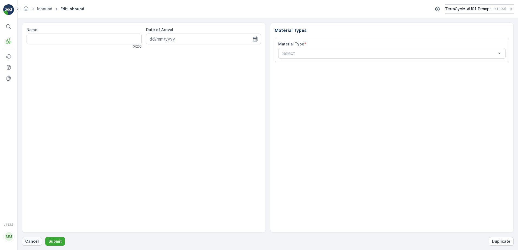
click at [35, 242] on p "Cancel" at bounding box center [32, 241] width 14 height 5
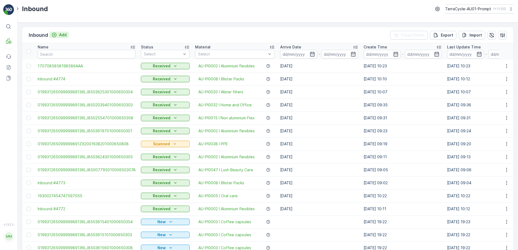
click at [64, 36] on p "Add" at bounding box center [63, 34] width 8 height 5
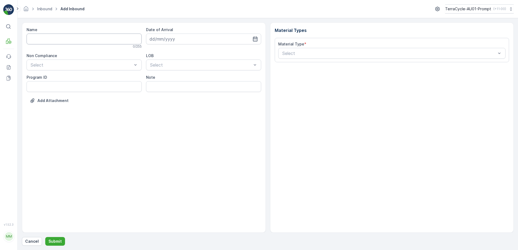
click at [54, 40] on input "Name" at bounding box center [84, 39] width 115 height 11
type input "019931265099999891ZX2001625701000680806"
click at [45, 237] on button "Submit" at bounding box center [55, 241] width 20 height 9
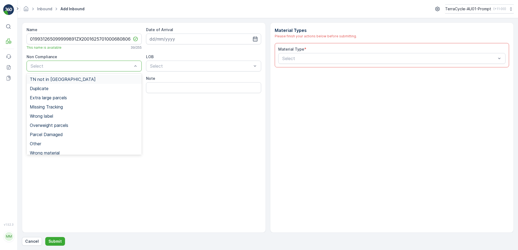
click at [56, 79] on span "TN not in [GEOGRAPHIC_DATA]" at bounding box center [63, 79] width 66 height 5
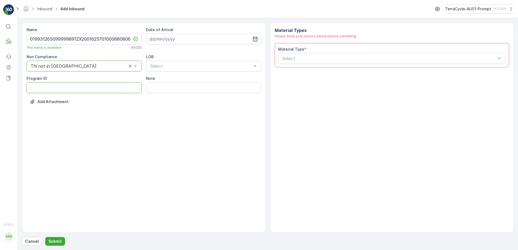
click at [33, 86] on ID "Program ID" at bounding box center [84, 87] width 115 height 11
type ID "CS45-M"
click at [194, 38] on input at bounding box center [203, 39] width 115 height 11
click at [197, 94] on div "16" at bounding box center [194, 95] width 9 height 9
type input "[DATE]"
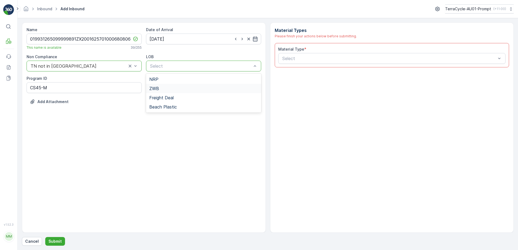
click at [174, 87] on div "ZWB" at bounding box center [203, 88] width 109 height 5
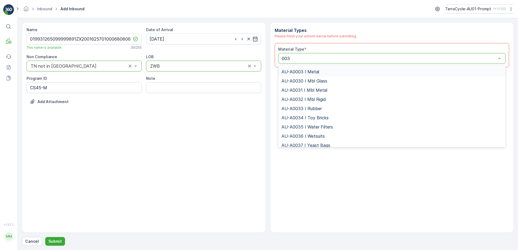
type input "0031"
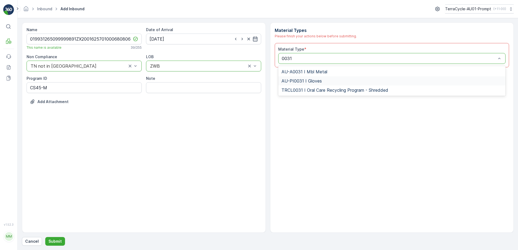
click at [314, 81] on span "AU-PI0031 I Gloves" at bounding box center [302, 81] width 40 height 5
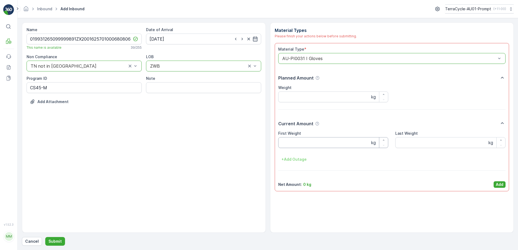
click at [314, 142] on Weight "First Weight" at bounding box center [333, 142] width 110 height 11
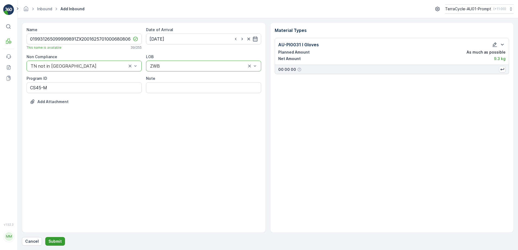
click at [57, 242] on p "Submit" at bounding box center [55, 241] width 13 height 5
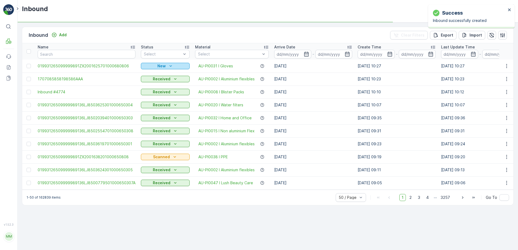
click at [165, 66] on div "New" at bounding box center [165, 65] width 44 height 5
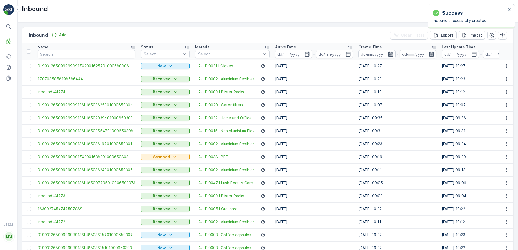
click at [169, 65] on icon "New" at bounding box center [170, 65] width 5 height 5
click at [150, 83] on span "Scanned" at bounding box center [150, 81] width 16 height 5
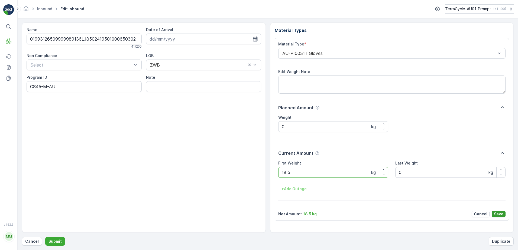
type Weight "18.5"
click at [497, 212] on p "Save" at bounding box center [498, 214] width 9 height 5
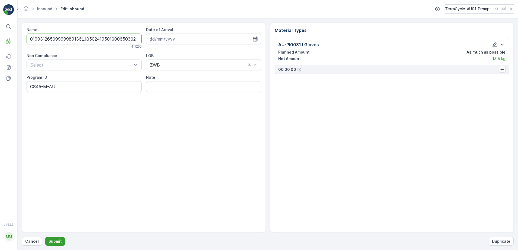
click at [52, 242] on p "Submit" at bounding box center [55, 241] width 13 height 5
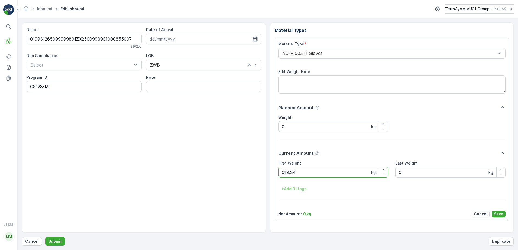
click at [45, 237] on button "Submit" at bounding box center [55, 241] width 20 height 9
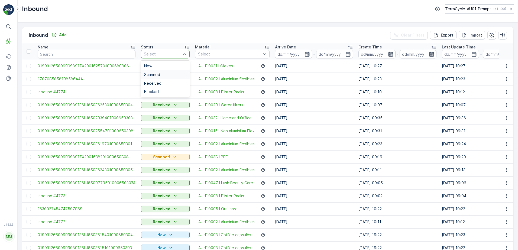
click at [161, 72] on div "Scanned" at bounding box center [165, 74] width 49 height 9
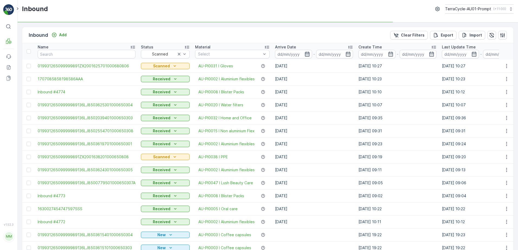
click at [305, 56] on icon "button" at bounding box center [307, 54] width 5 height 5
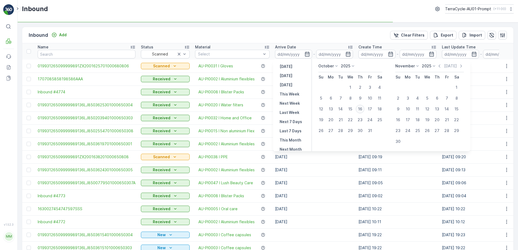
click at [359, 108] on div "16" at bounding box center [360, 109] width 9 height 9
type input "[DATE]"
click at [359, 108] on div "16" at bounding box center [360, 109] width 9 height 9
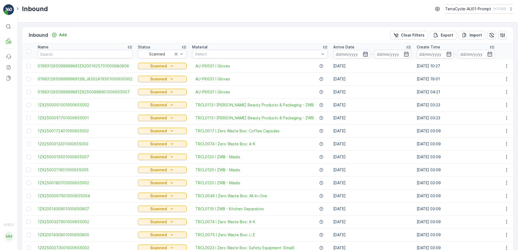
click at [363, 54] on icon "button" at bounding box center [365, 54] width 5 height 5
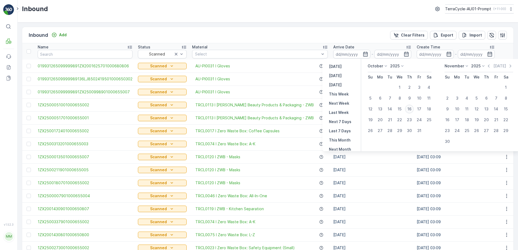
click at [411, 108] on div "16" at bounding box center [409, 109] width 9 height 9
type input "[DATE]"
click at [411, 108] on div "16" at bounding box center [409, 109] width 9 height 9
type input "[DATE]"
click at [376, 167] on td "[DATE]" at bounding box center [372, 170] width 83 height 13
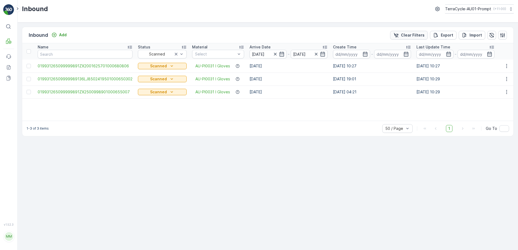
click at [413, 34] on p "Clear Filters" at bounding box center [413, 35] width 24 height 5
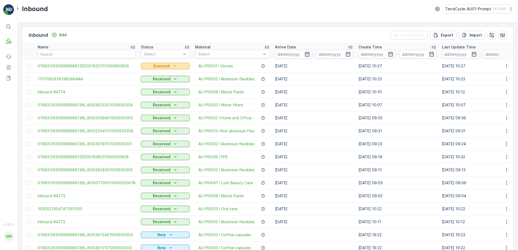
click at [175, 66] on icon "Scanned" at bounding box center [174, 65] width 5 height 5
click at [153, 91] on span "Received" at bounding box center [150, 89] width 17 height 5
